Goal: Task Accomplishment & Management: Manage account settings

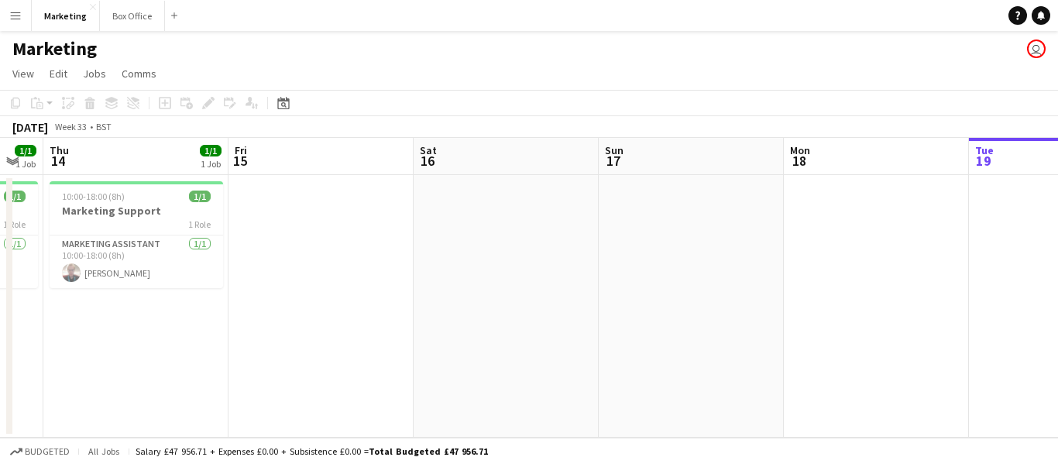
drag, startPoint x: 317, startPoint y: 318, endPoint x: 946, endPoint y: 263, distance: 631.4
click at [1010, 260] on app-calendar-viewport "Tue 12 1/1 1 Job Wed 13 1/1 1 Job Thu 14 1/1 1 Job Fri 15 Sat 16 Sun 17 Mon 18 …" at bounding box center [529, 288] width 1058 height 300
click at [100, 219] on div "1 Role" at bounding box center [137, 224] width 174 height 12
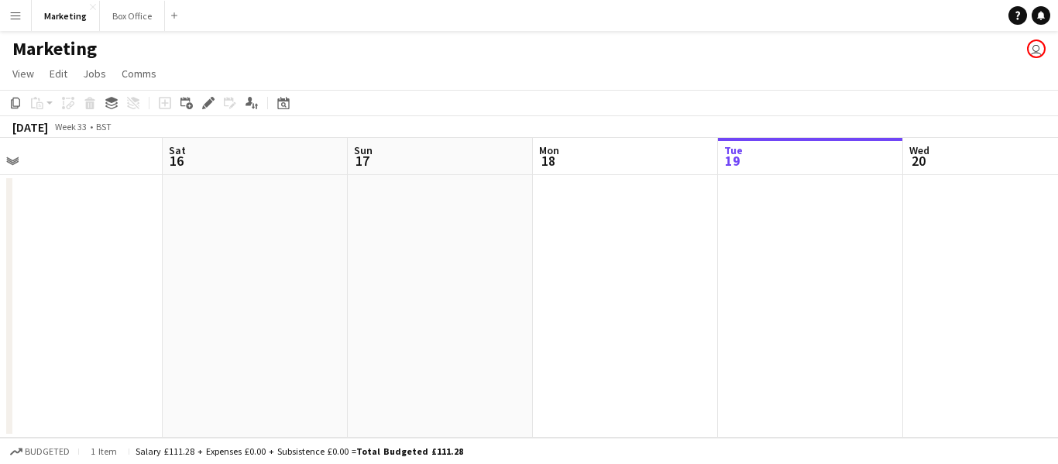
scroll to position [0, 483]
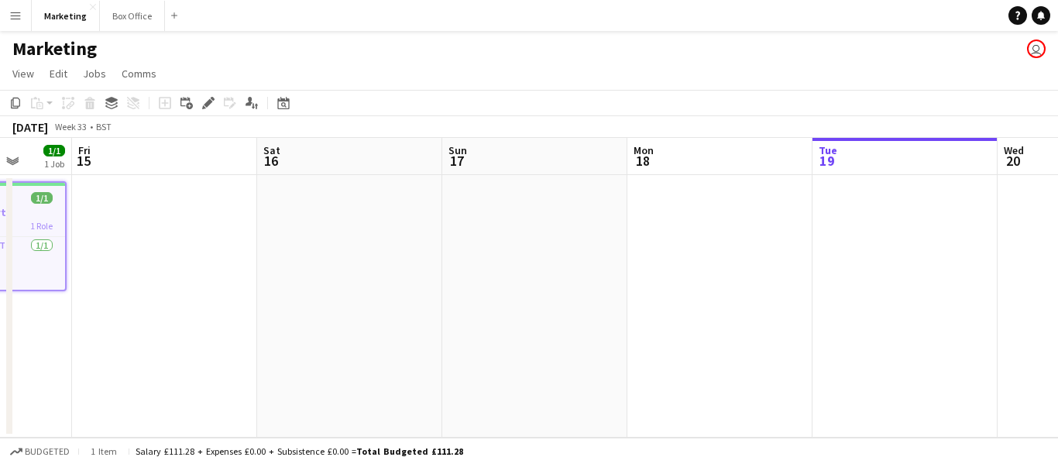
drag, startPoint x: 858, startPoint y: 428, endPoint x: 533, endPoint y: 398, distance: 326.7
click at [533, 398] on app-calendar-viewport "Tue 12 1/1 1 Job Wed 13 1/1 1 Job Thu 14 1/1 1 Job Fri 15 Sat 16 Sun 17 Mon 18 …" at bounding box center [529, 288] width 1058 height 300
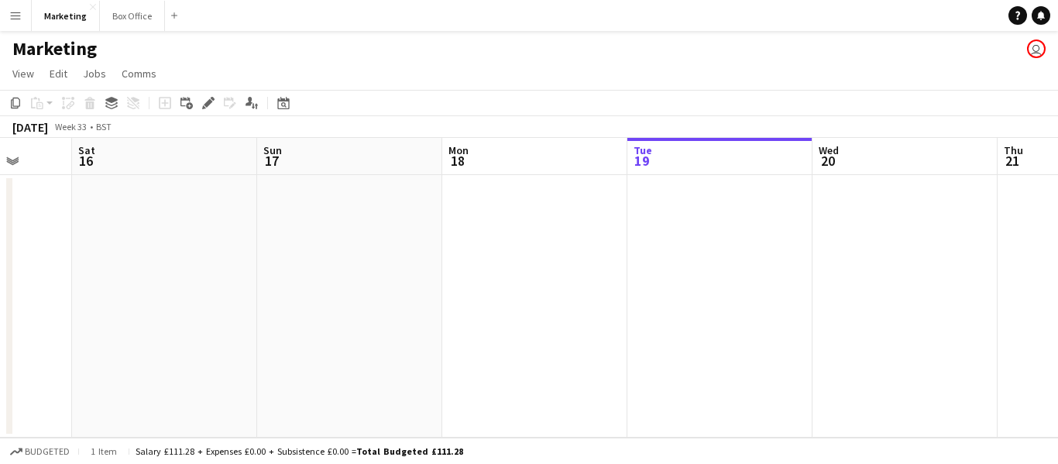
click at [681, 232] on app-date-cell at bounding box center [719, 306] width 185 height 263
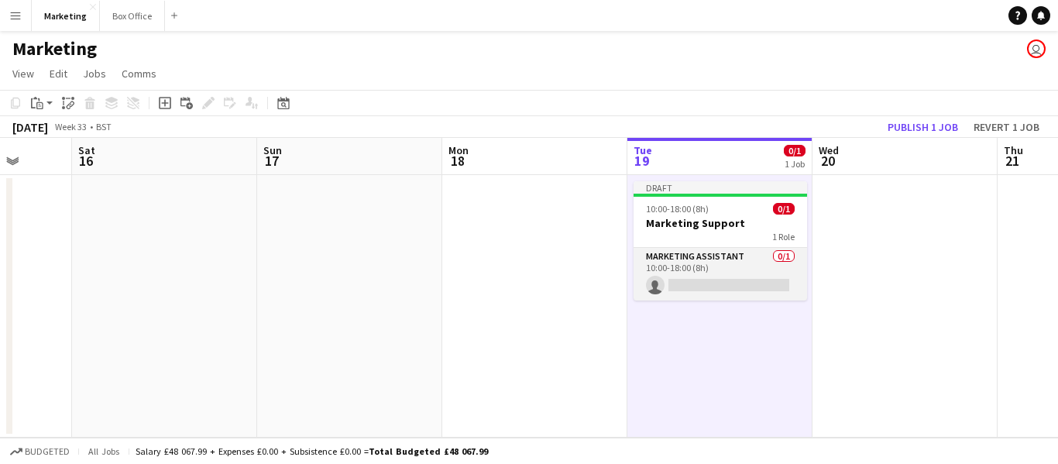
click at [693, 280] on app-card-role "Marketing Assistant 0/1 10:00-18:00 (8h) single-neutral-actions" at bounding box center [721, 274] width 174 height 53
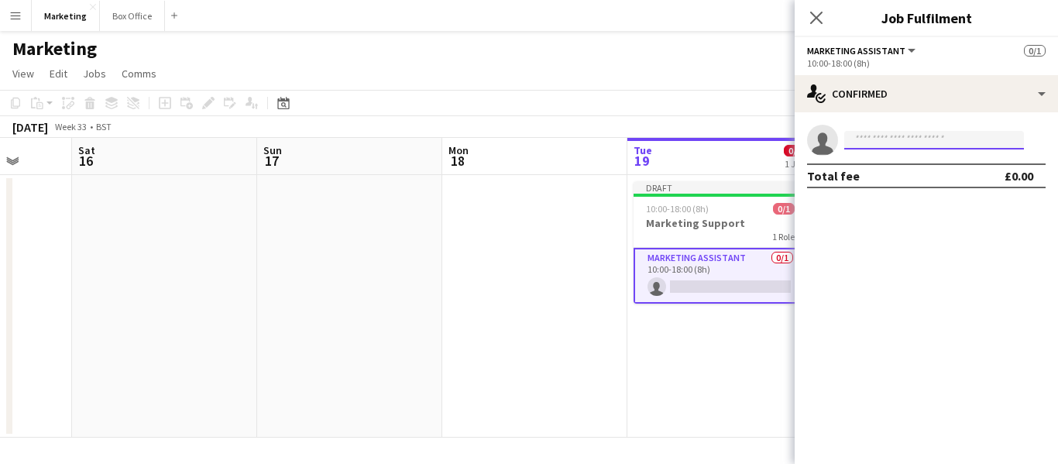
click at [880, 140] on input at bounding box center [934, 140] width 180 height 19
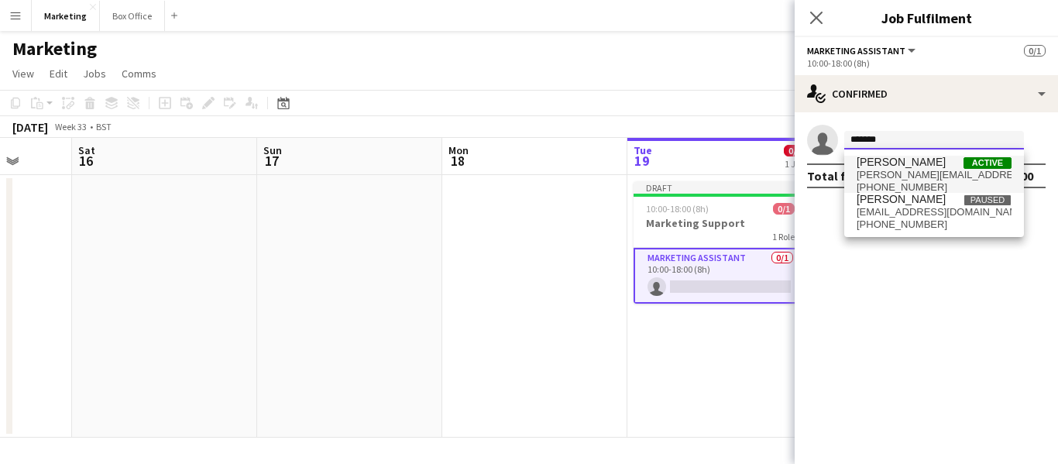
type input "*******"
click at [885, 163] on span "[PERSON_NAME]" at bounding box center [901, 162] width 89 height 13
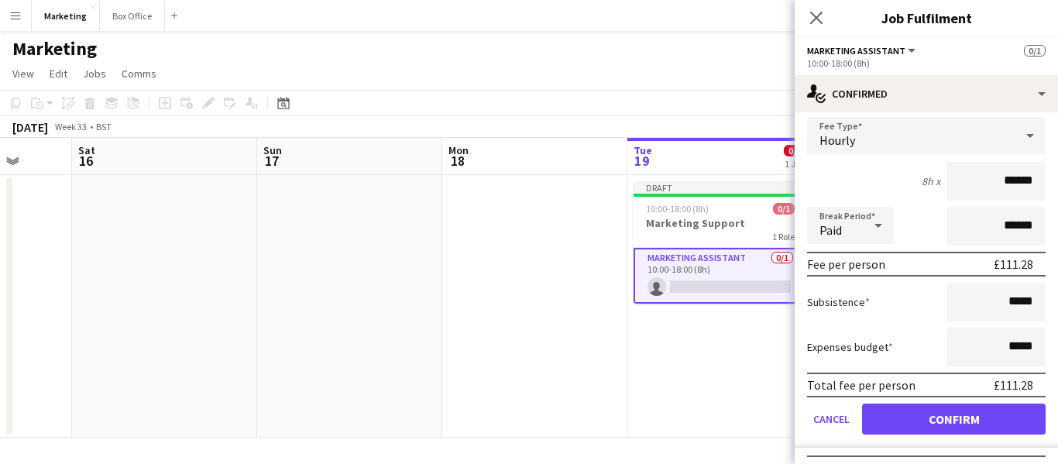
scroll to position [88, 0]
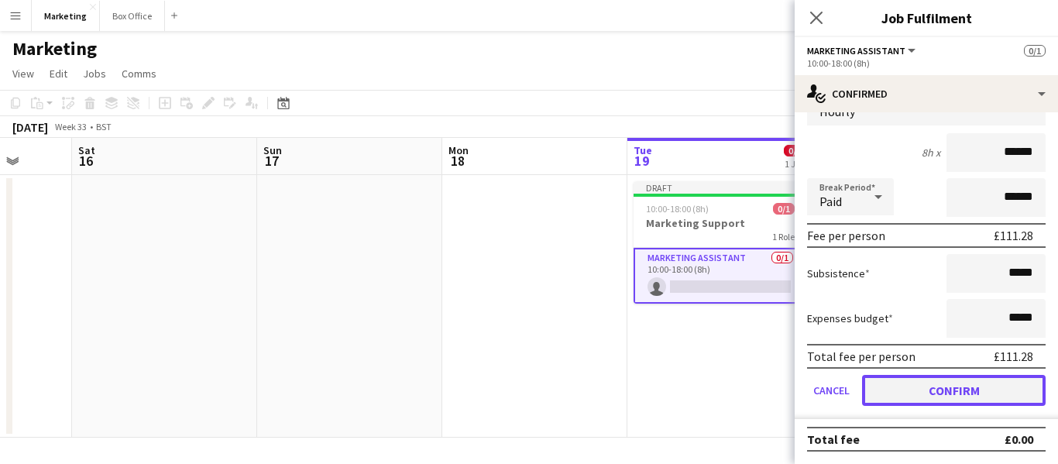
click at [953, 390] on button "Confirm" at bounding box center [954, 390] width 184 height 31
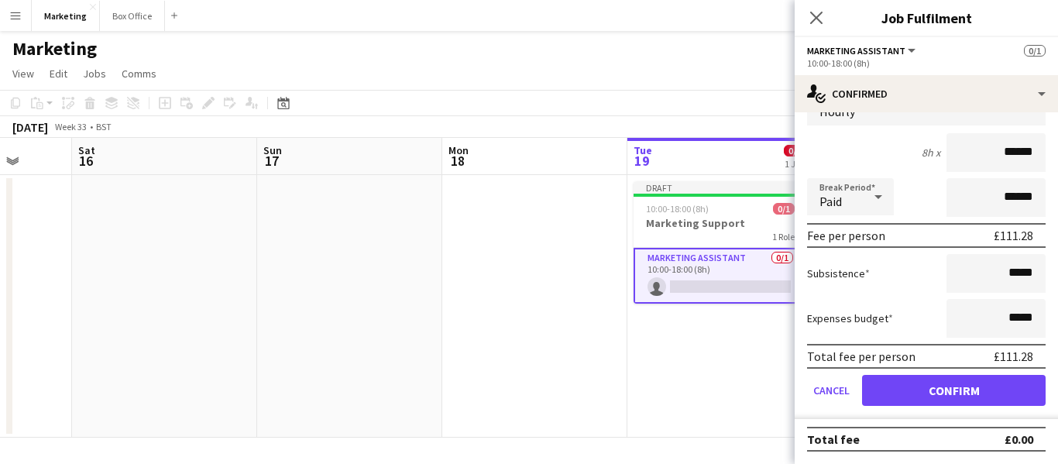
scroll to position [0, 0]
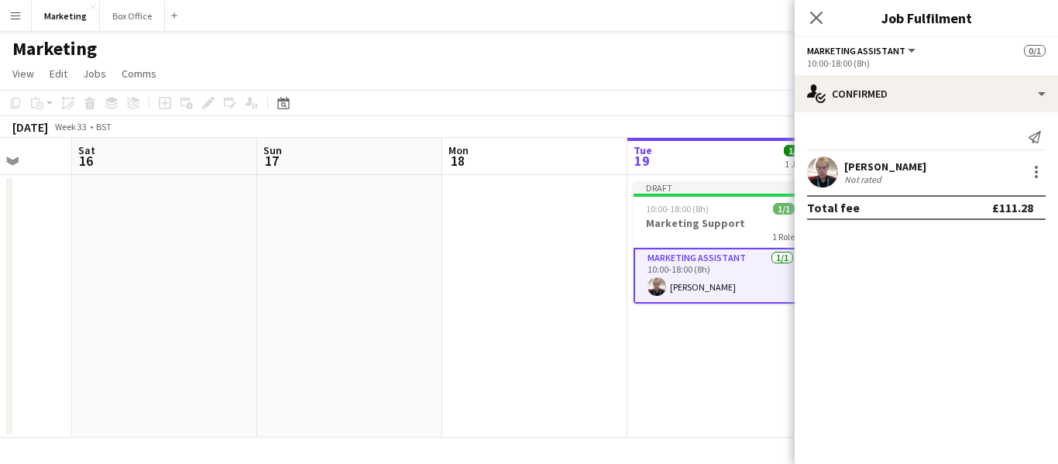
click at [685, 362] on app-date-cell "Draft 10:00-18:00 (8h) 1/1 Marketing Support 1 Role Marketing Assistant [DATE] …" at bounding box center [719, 306] width 185 height 263
